Goal: Navigation & Orientation: Find specific page/section

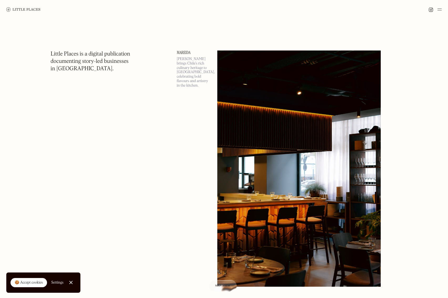
click at [441, 9] on img at bounding box center [439, 9] width 4 height 6
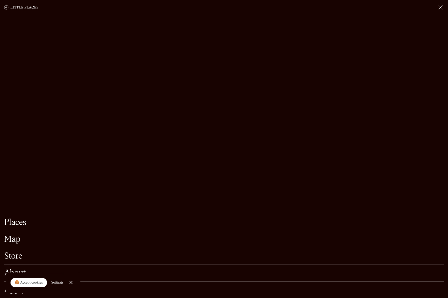
click at [73, 281] on div at bounding box center [70, 282] width 3 height 3
click at [12, 235] on link "Map" at bounding box center [224, 239] width 440 height 8
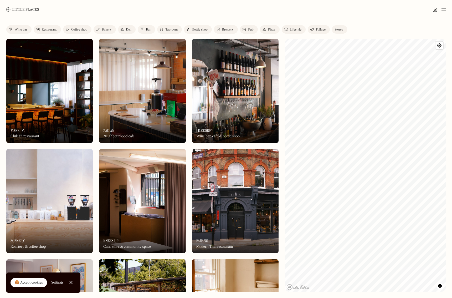
click at [441, 12] on img at bounding box center [443, 9] width 4 height 6
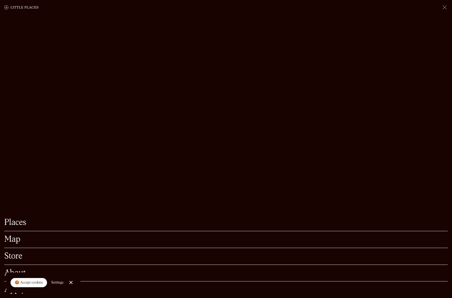
click at [23, 220] on link "Places" at bounding box center [225, 222] width 443 height 8
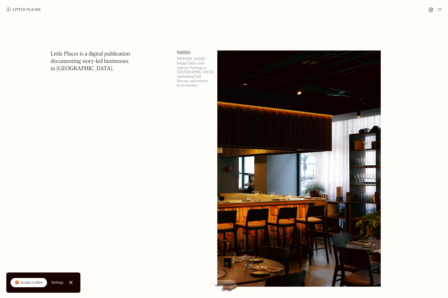
click at [76, 283] on link "Close Cookie Popup" at bounding box center [71, 282] width 11 height 11
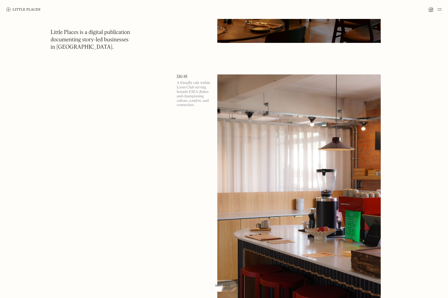
scroll to position [236, 0]
